Goal: Transaction & Acquisition: Purchase product/service

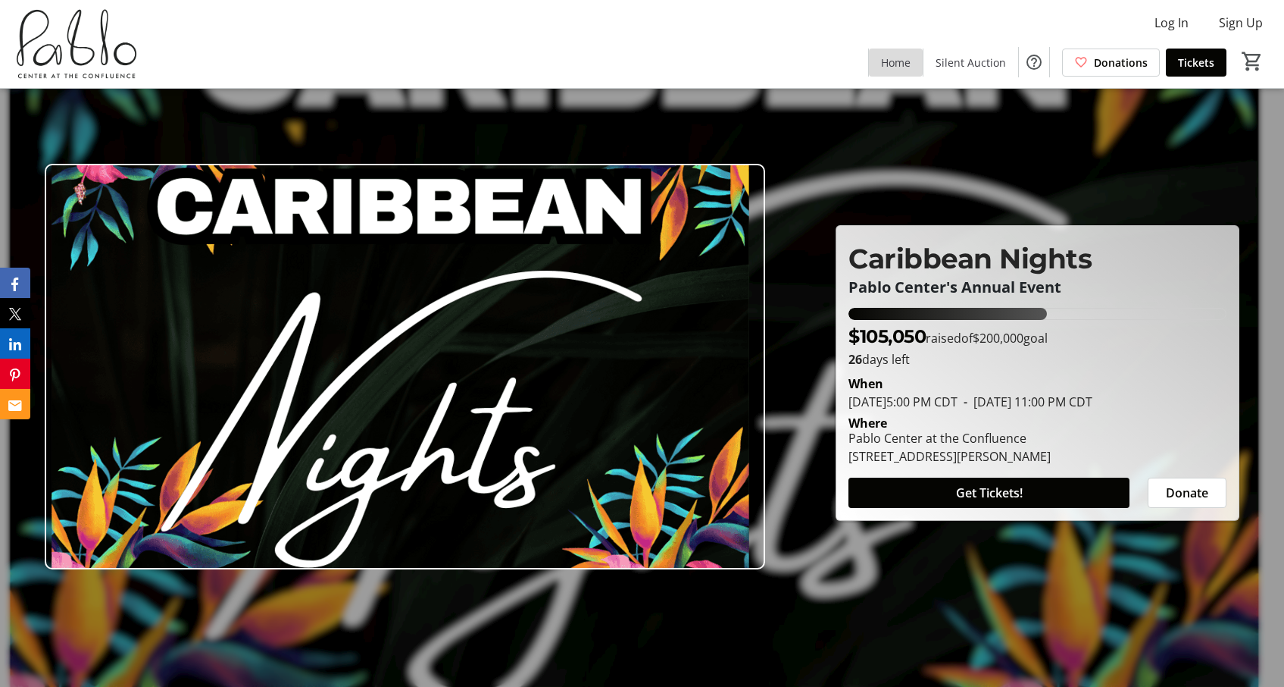
click at [881, 60] on span "Home" at bounding box center [896, 63] width 30 height 16
click at [965, 502] on span "Get Tickets!" at bounding box center [989, 492] width 67 height 18
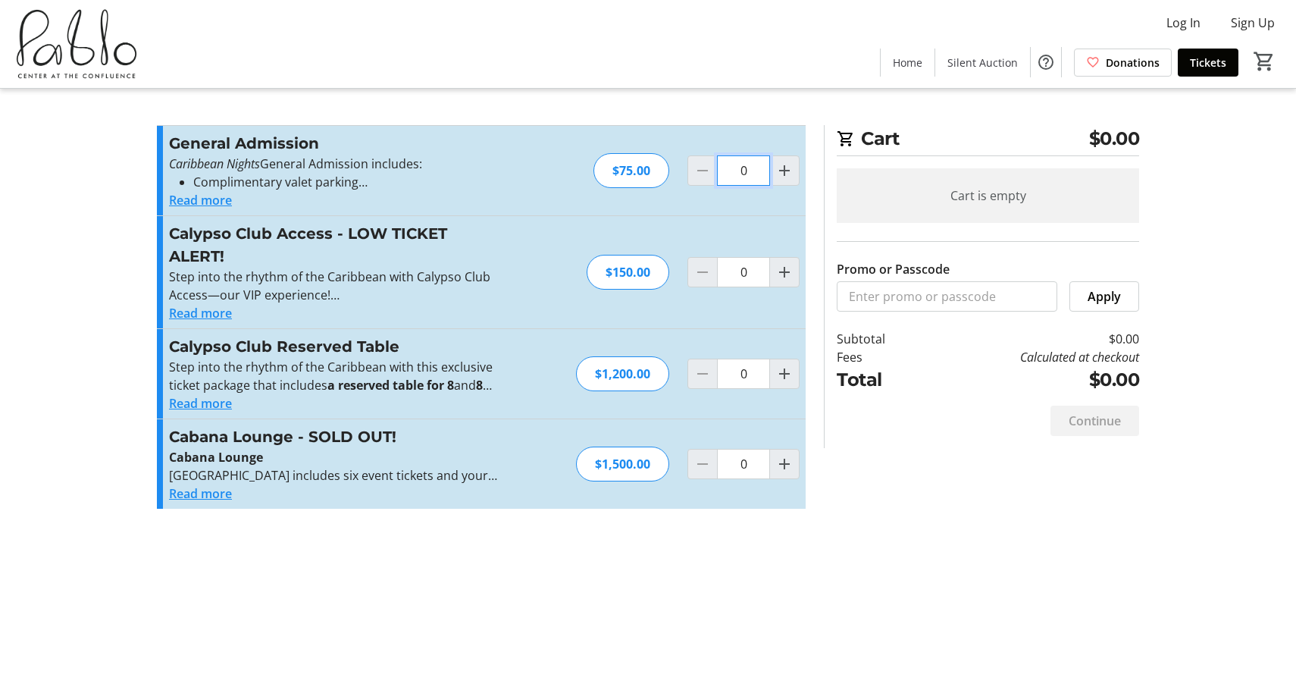
click at [739, 185] on input "0" at bounding box center [743, 170] width 53 height 30
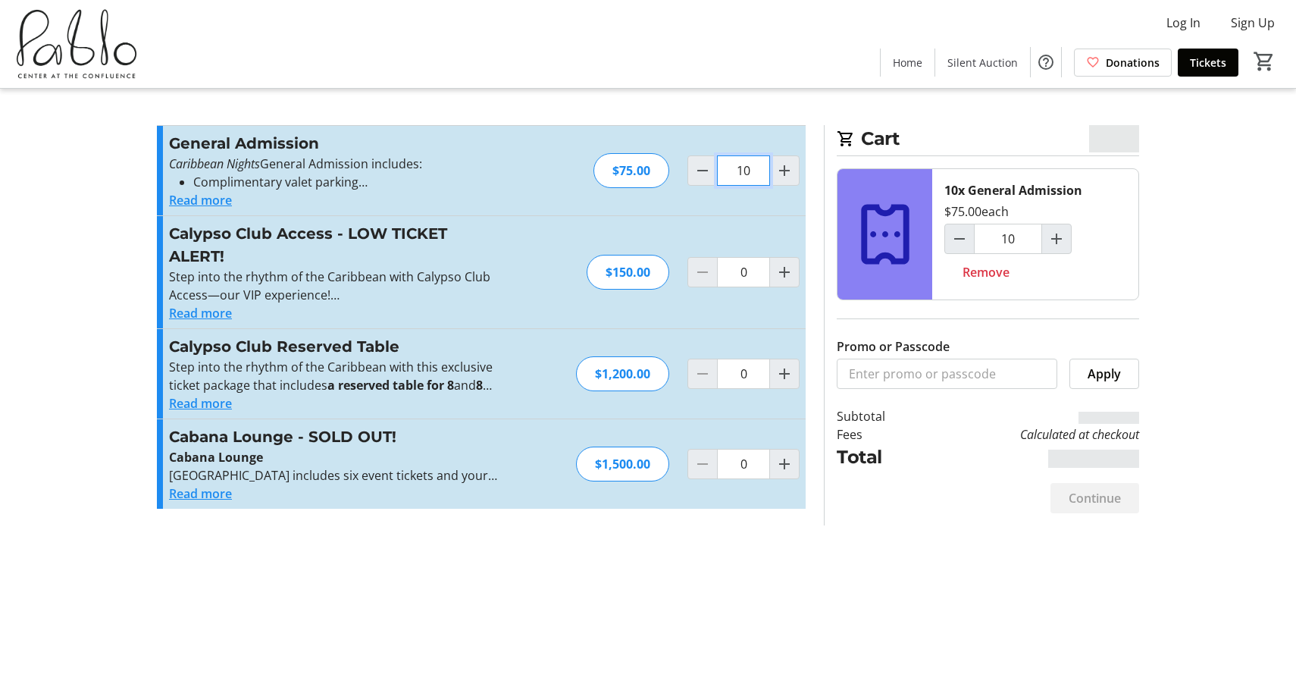
click at [755, 180] on input "10" at bounding box center [743, 170] width 53 height 30
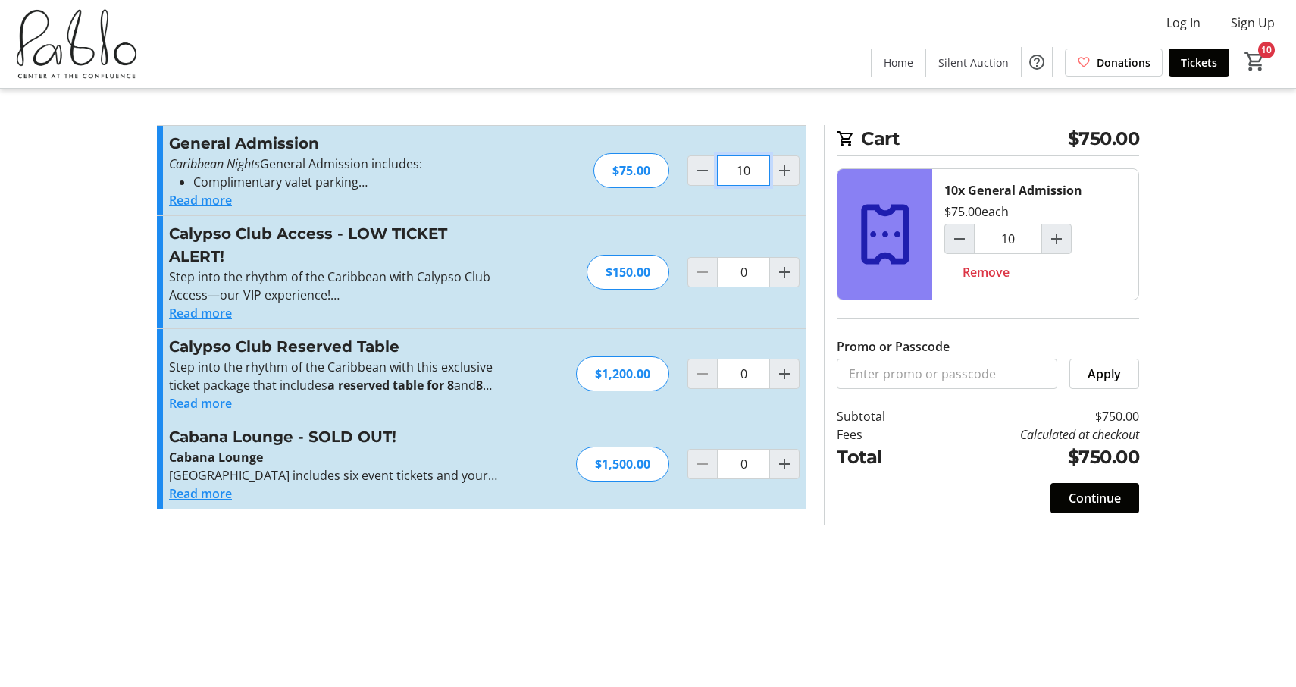
type input "1"
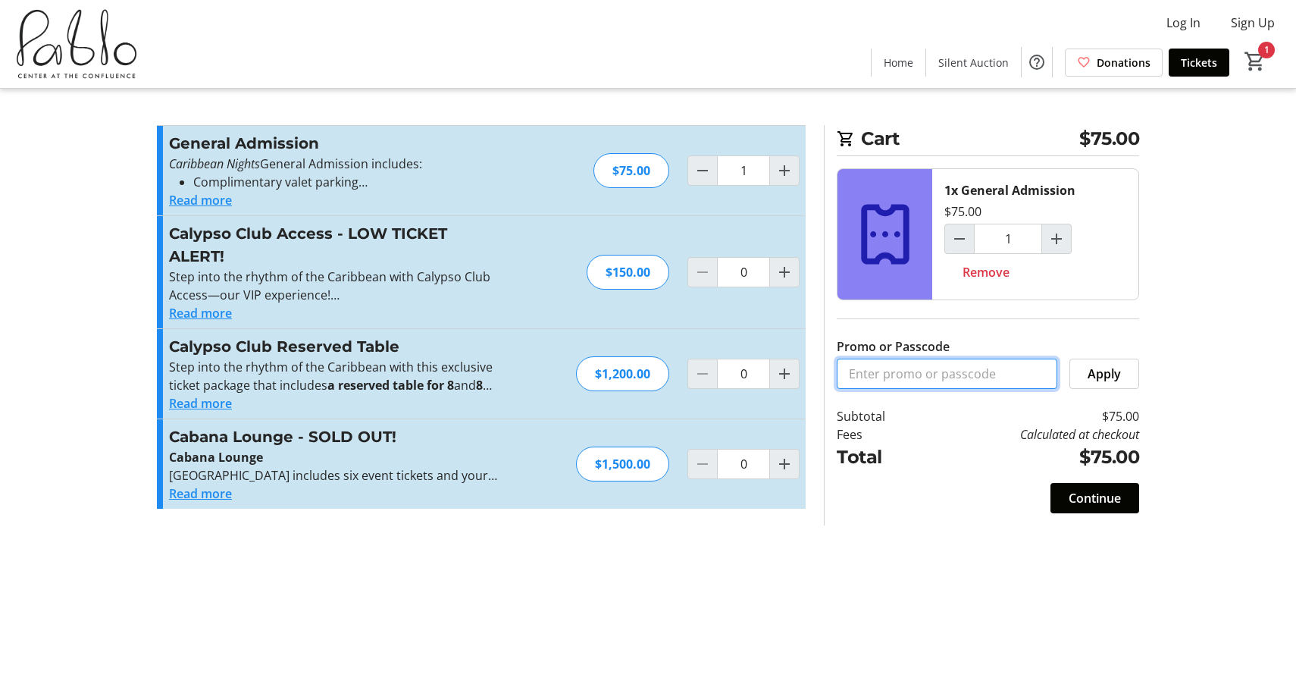
click at [944, 389] on input "Promo or Passcode" at bounding box center [947, 373] width 221 height 30
type input "friend"
click at [1098, 383] on span "Apply" at bounding box center [1103, 373] width 33 height 18
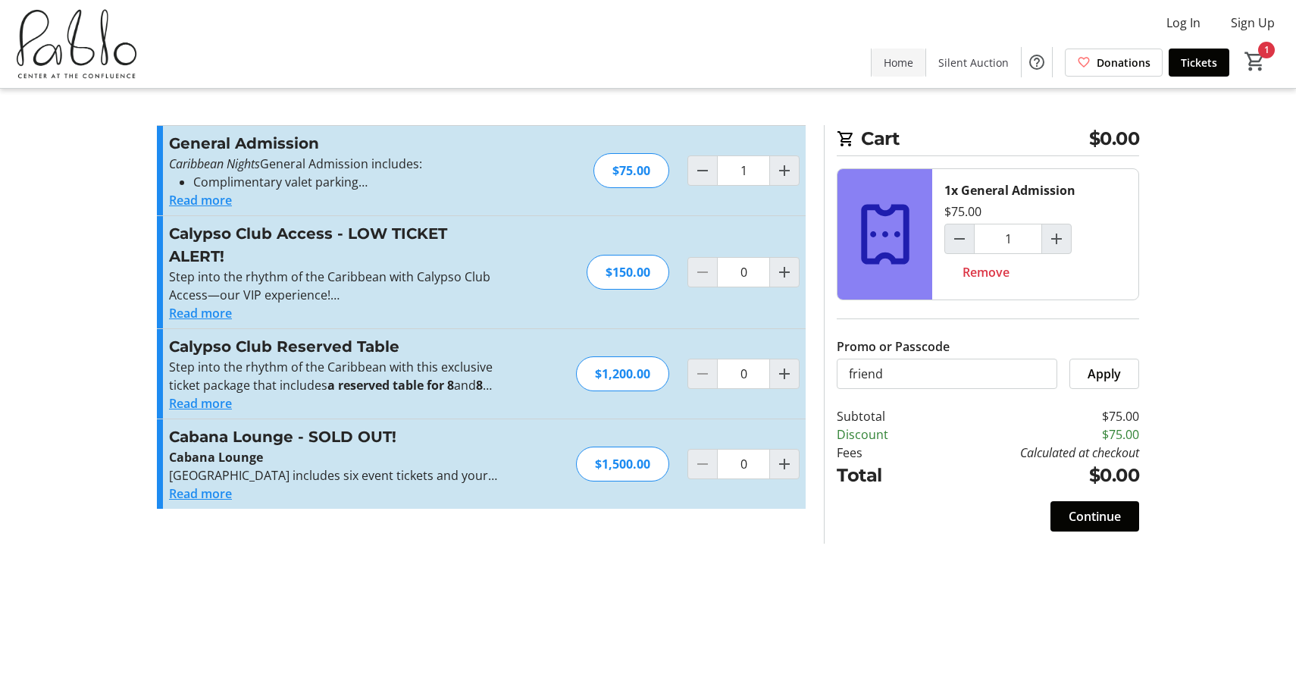
click at [884, 62] on span "Home" at bounding box center [899, 63] width 30 height 16
